Goal: Information Seeking & Learning: Compare options

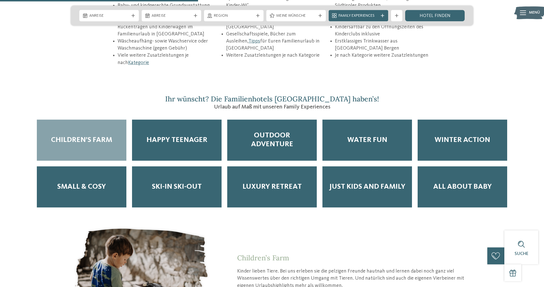
scroll to position [953, 0]
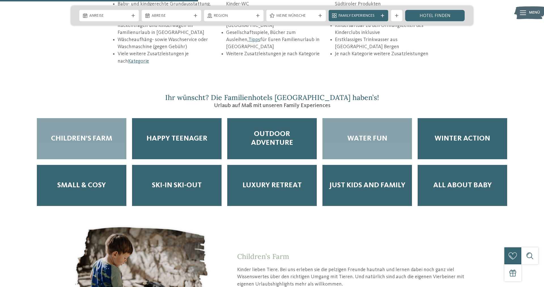
click at [380, 134] on span "Water Fun" at bounding box center [367, 138] width 40 height 9
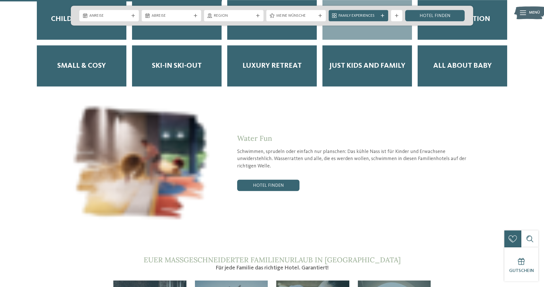
scroll to position [1184, 0]
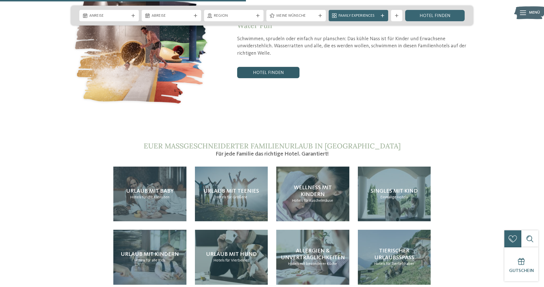
click at [283, 67] on link "Hotel finden" at bounding box center [268, 72] width 62 height 11
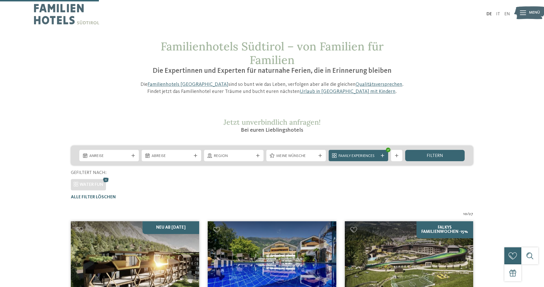
scroll to position [186, 0]
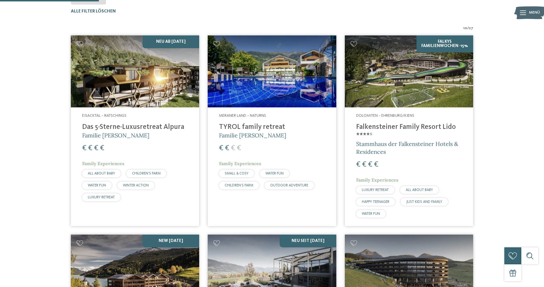
click at [410, 82] on img at bounding box center [409, 71] width 128 height 72
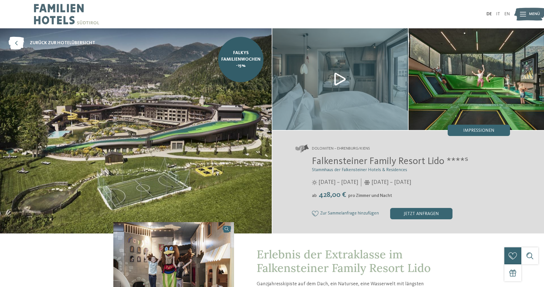
click at [208, 134] on img at bounding box center [136, 130] width 272 height 205
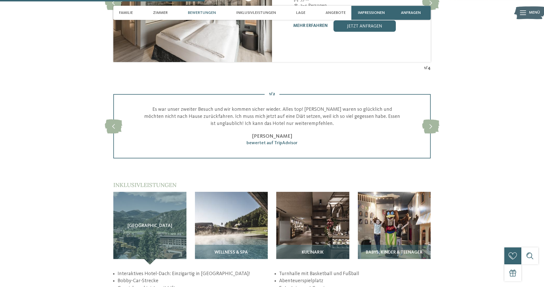
scroll to position [809, 0]
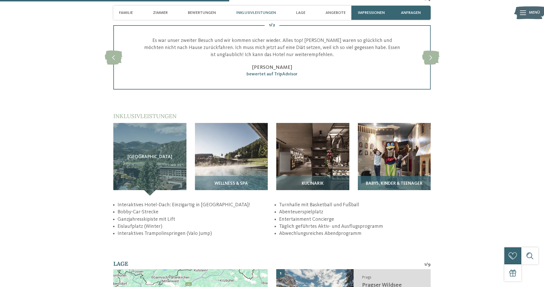
click at [380, 171] on img at bounding box center [394, 159] width 73 height 73
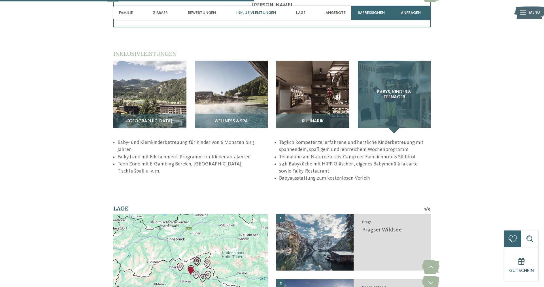
scroll to position [896, 0]
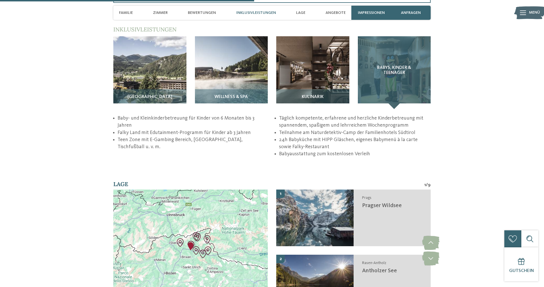
click at [391, 103] on div "Babys, Kinder & Teenager" at bounding box center [394, 72] width 73 height 73
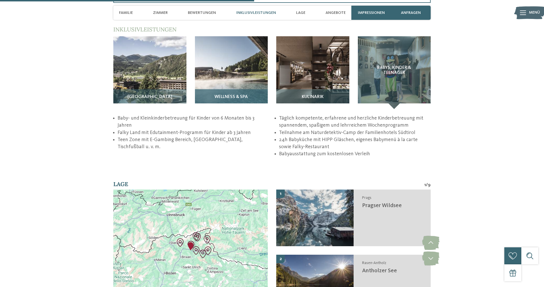
click at [247, 103] on div "Wellness & SPA" at bounding box center [231, 99] width 73 height 20
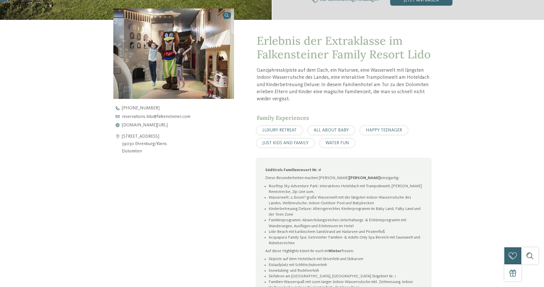
scroll to position [0, 0]
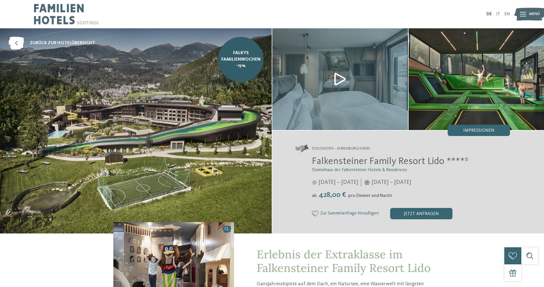
click at [222, 129] on img at bounding box center [136, 130] width 272 height 205
click at [61, 44] on span "zurück zur Hotelübersicht" at bounding box center [62, 43] width 65 height 6
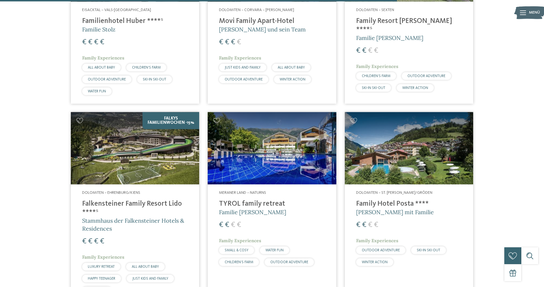
scroll to position [1387, 0]
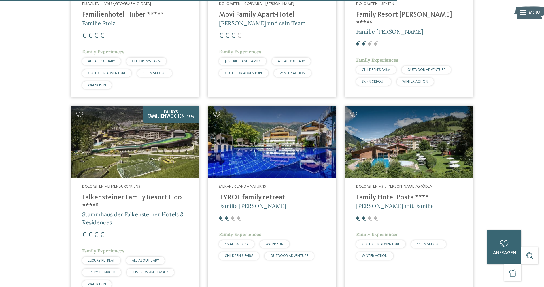
click at [301, 159] on img at bounding box center [272, 142] width 128 height 72
click at [433, 139] on img at bounding box center [409, 142] width 128 height 72
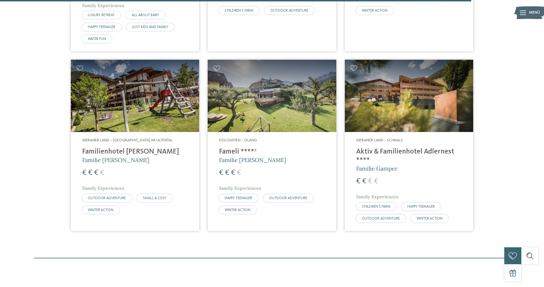
scroll to position [1647, 0]
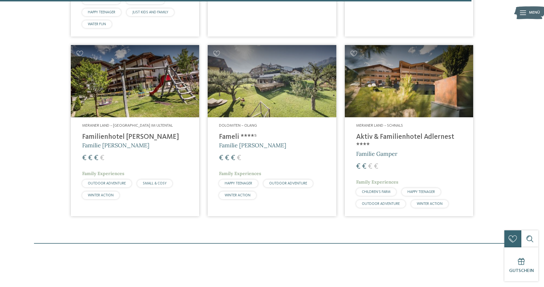
click at [381, 95] on img at bounding box center [409, 81] width 128 height 72
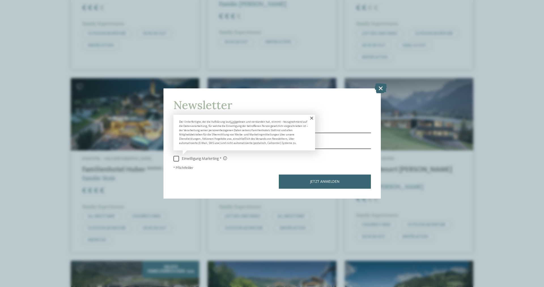
scroll to position [1241, 0]
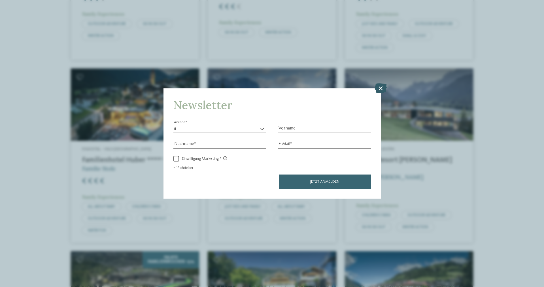
click at [380, 89] on icon at bounding box center [380, 88] width 12 height 10
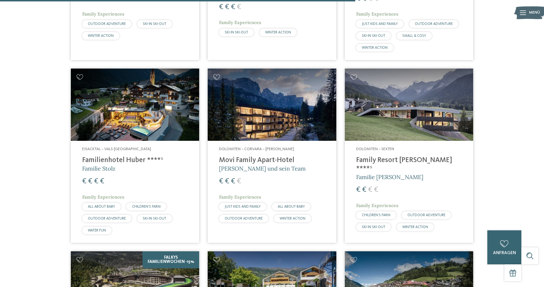
click at [170, 110] on img at bounding box center [135, 105] width 128 height 72
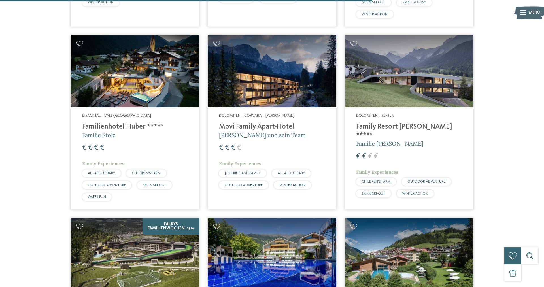
scroll to position [1299, 0]
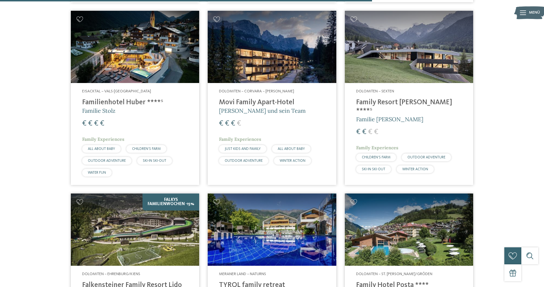
click at [125, 229] on img at bounding box center [135, 229] width 128 height 72
click at [136, 221] on img at bounding box center [135, 229] width 128 height 72
click at [137, 221] on img at bounding box center [135, 229] width 128 height 72
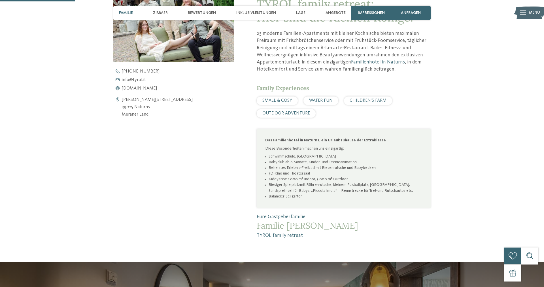
scroll to position [260, 0]
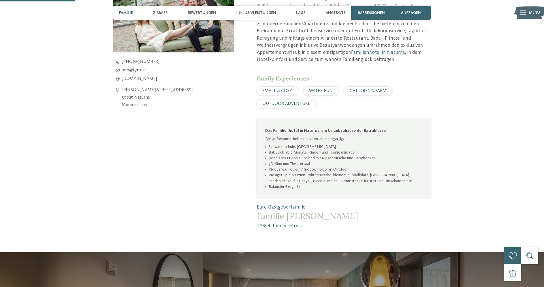
click at [315, 94] on div "WATER FUN" at bounding box center [320, 91] width 35 height 8
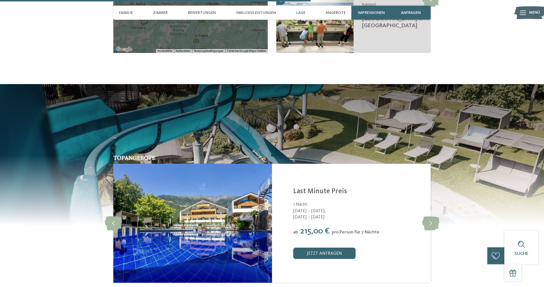
scroll to position [1213, 0]
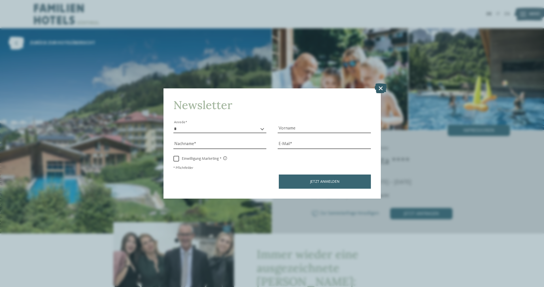
click at [378, 88] on icon at bounding box center [380, 88] width 12 height 10
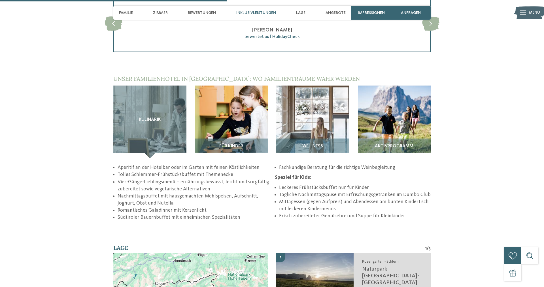
scroll to position [780, 0]
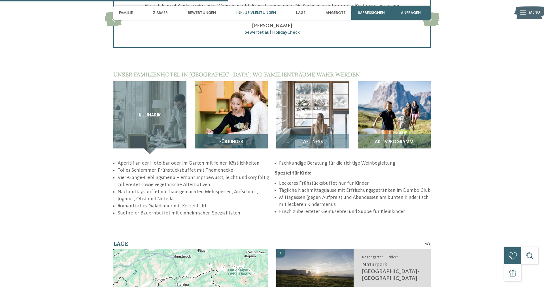
click at [238, 134] on div "Für Kinder" at bounding box center [231, 144] width 73 height 20
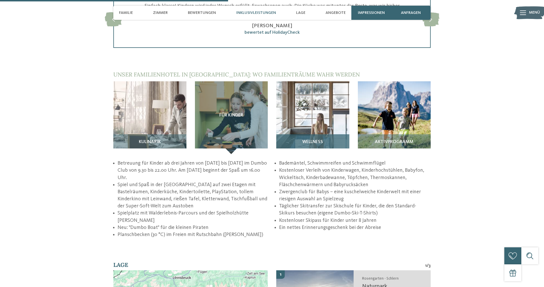
click at [314, 140] on span "Wellness" at bounding box center [312, 142] width 21 height 5
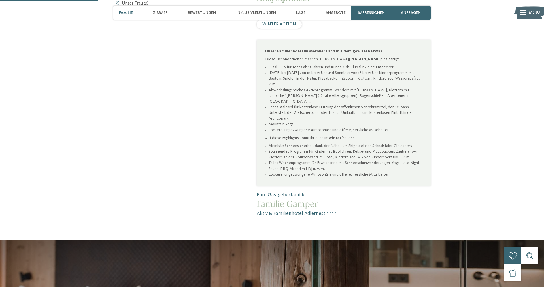
scroll to position [318, 0]
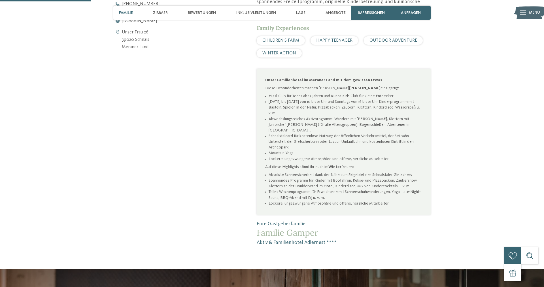
click at [348, 44] on div "HAPPY TEENAGER" at bounding box center [334, 40] width 48 height 8
click at [347, 42] on span "HAPPY TEENAGER" at bounding box center [334, 40] width 36 height 5
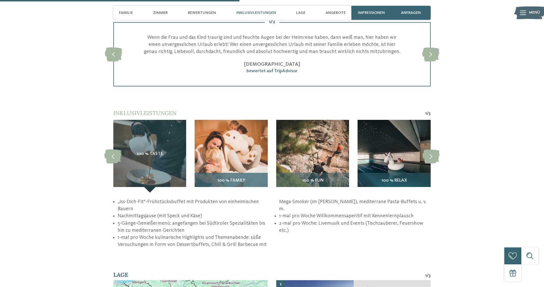
scroll to position [838, 0]
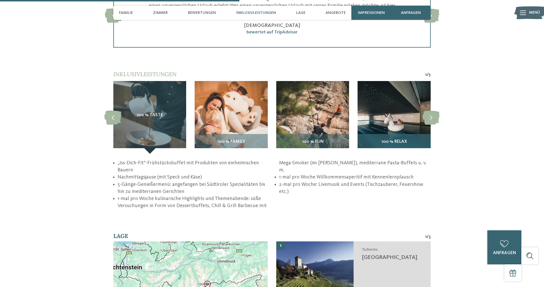
click at [381, 144] on h3 "100 % Relax" at bounding box center [393, 141] width 67 height 5
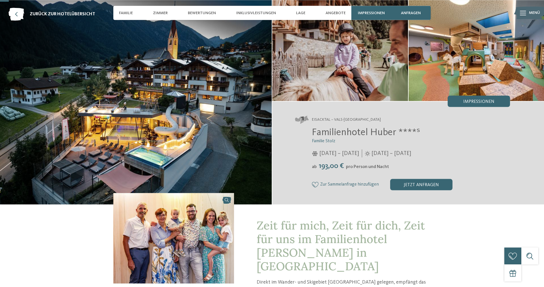
scroll to position [116, 0]
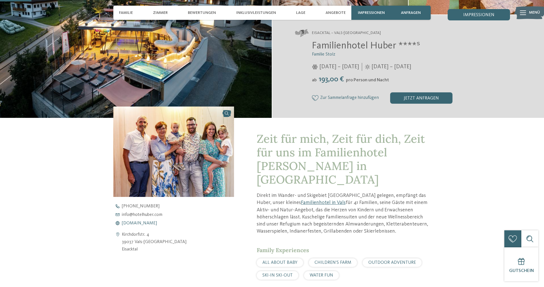
click at [143, 222] on span "www.hotelhuber.com" at bounding box center [139, 223] width 35 height 5
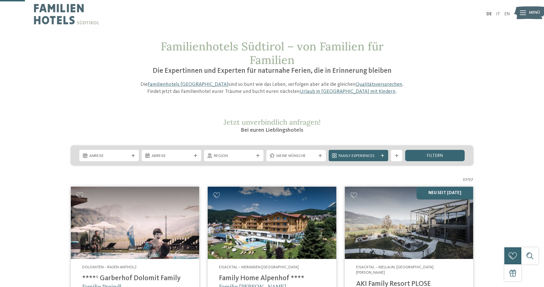
scroll to position [87, 0]
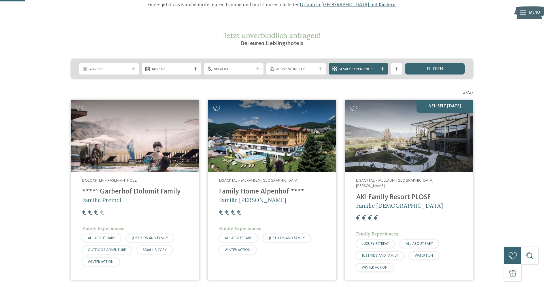
click at [125, 155] on img at bounding box center [135, 136] width 128 height 72
click at [238, 153] on img at bounding box center [272, 136] width 128 height 72
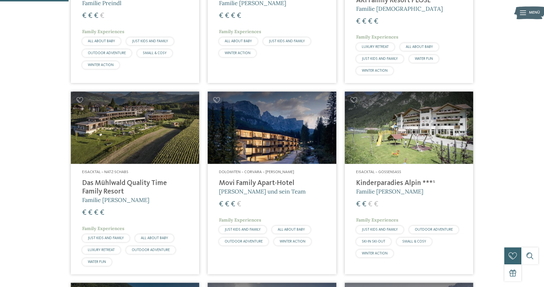
scroll to position [289, 0]
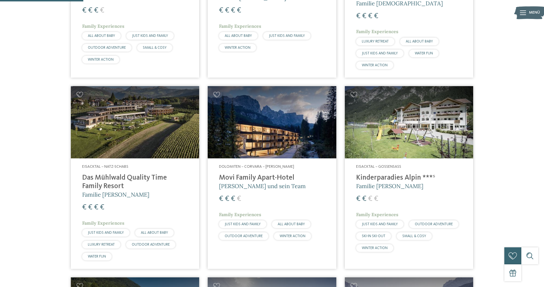
click at [401, 142] on img at bounding box center [409, 122] width 128 height 72
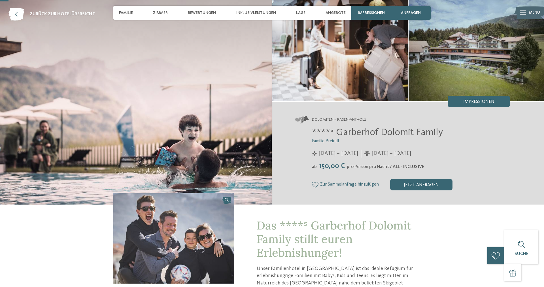
scroll to position [173, 0]
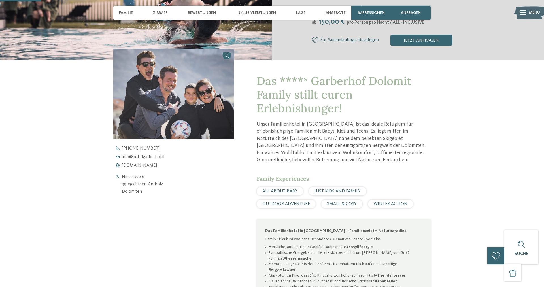
click at [322, 193] on span "JUST KIDS AND FAMILY" at bounding box center [337, 191] width 46 height 5
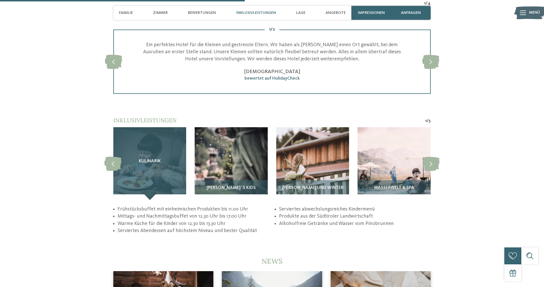
scroll to position [1040, 0]
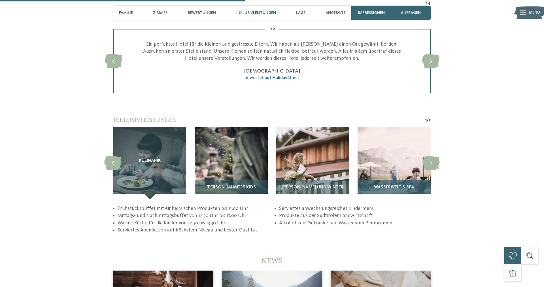
click at [398, 188] on div "Wasserwelt & Spa" at bounding box center [393, 190] width 73 height 20
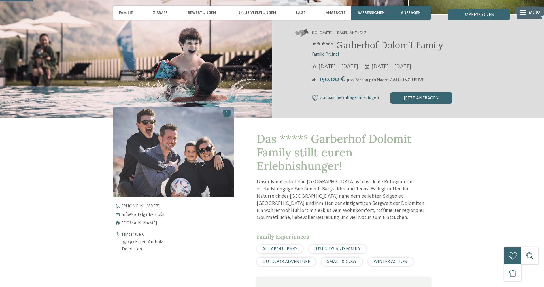
scroll to position [202, 0]
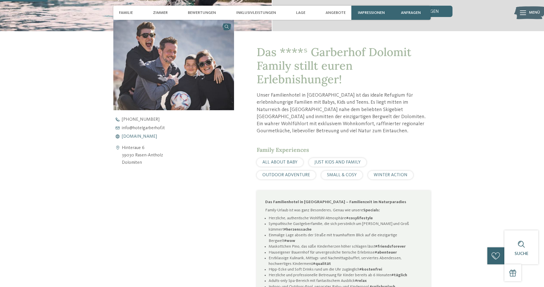
click at [152, 136] on span "www.hotelgarberhof.it" at bounding box center [139, 136] width 35 height 5
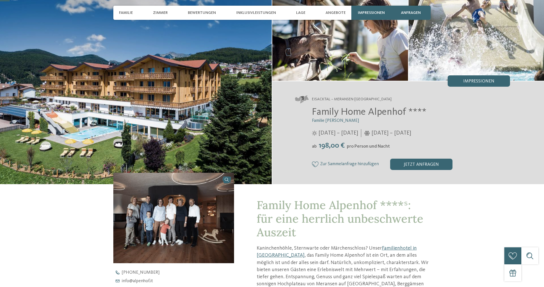
scroll to position [87, 0]
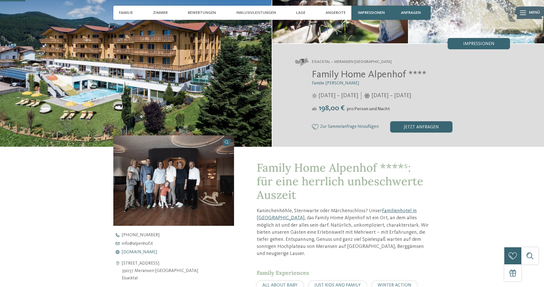
click at [148, 251] on span "[DOMAIN_NAME]" at bounding box center [139, 252] width 35 height 5
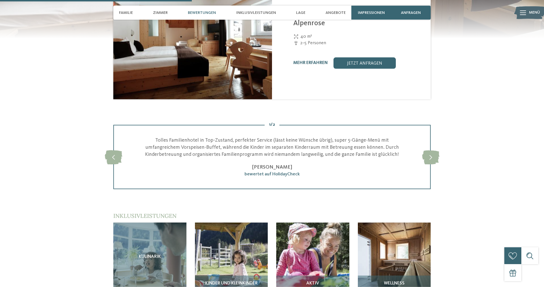
scroll to position [693, 0]
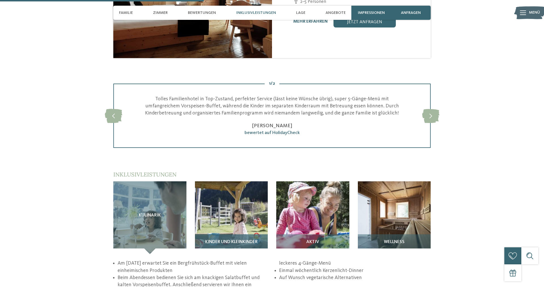
click at [227, 234] on div "Kinder und Kleinkinder" at bounding box center [231, 244] width 73 height 20
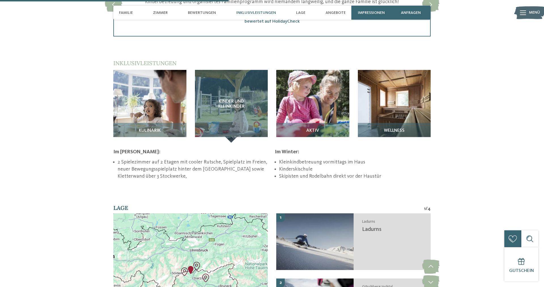
scroll to position [809, 0]
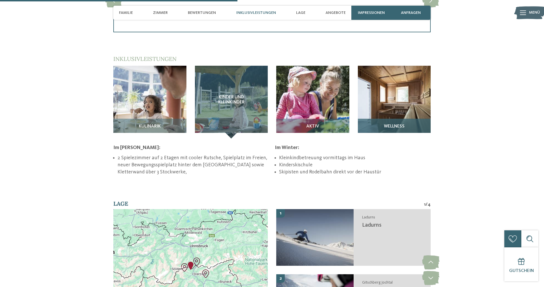
click at [391, 119] on div "Wellness" at bounding box center [394, 129] width 73 height 20
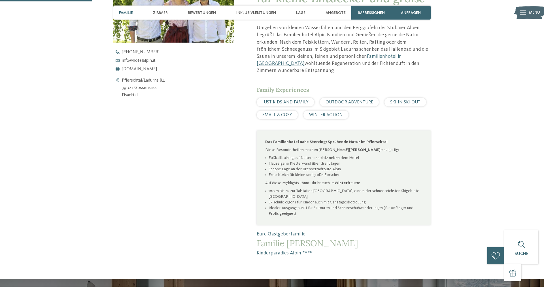
scroll to position [231, 0]
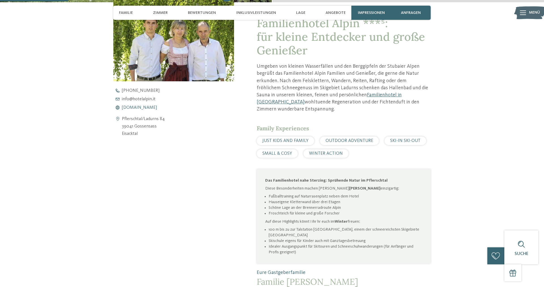
click at [142, 106] on span "[DOMAIN_NAME]" at bounding box center [139, 107] width 35 height 5
